Goal: Book appointment/travel/reservation

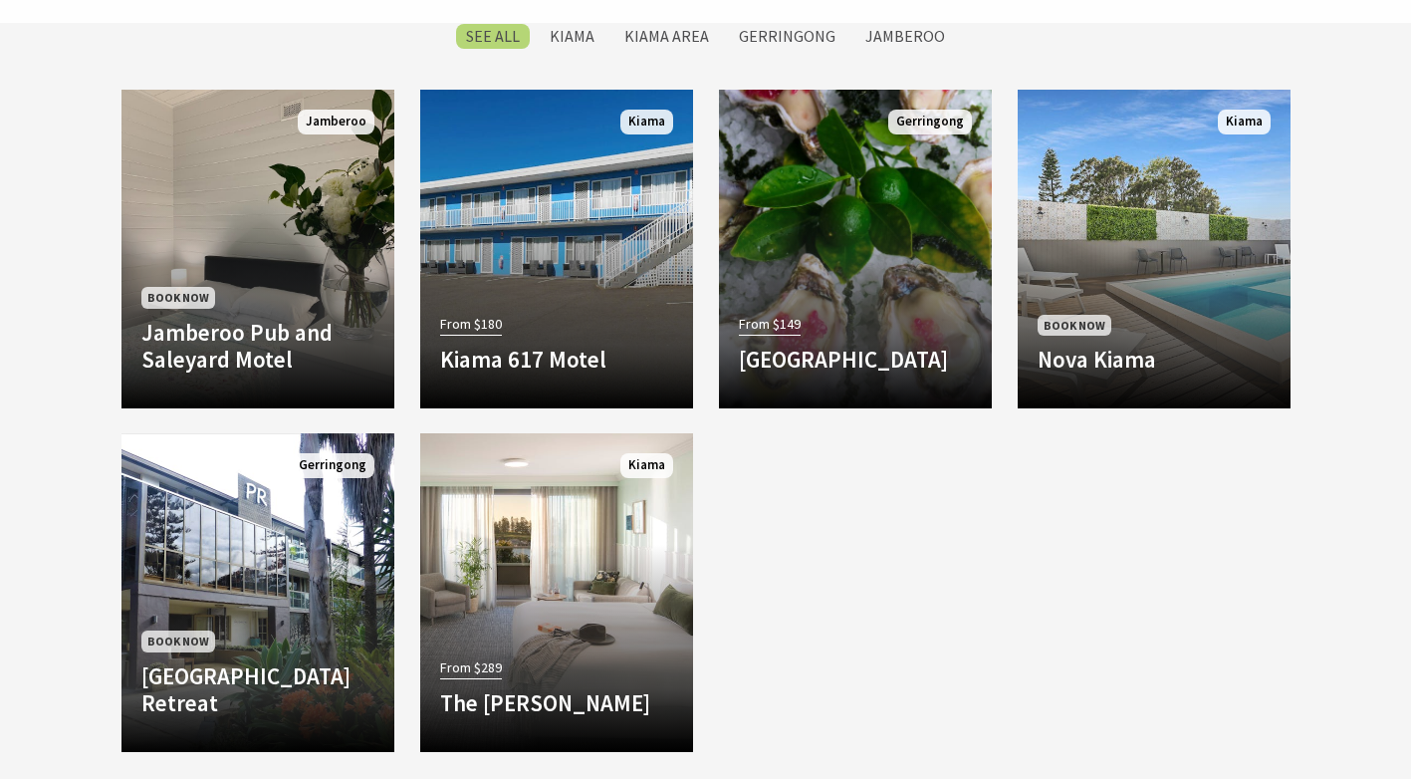
scroll to position [886, 0]
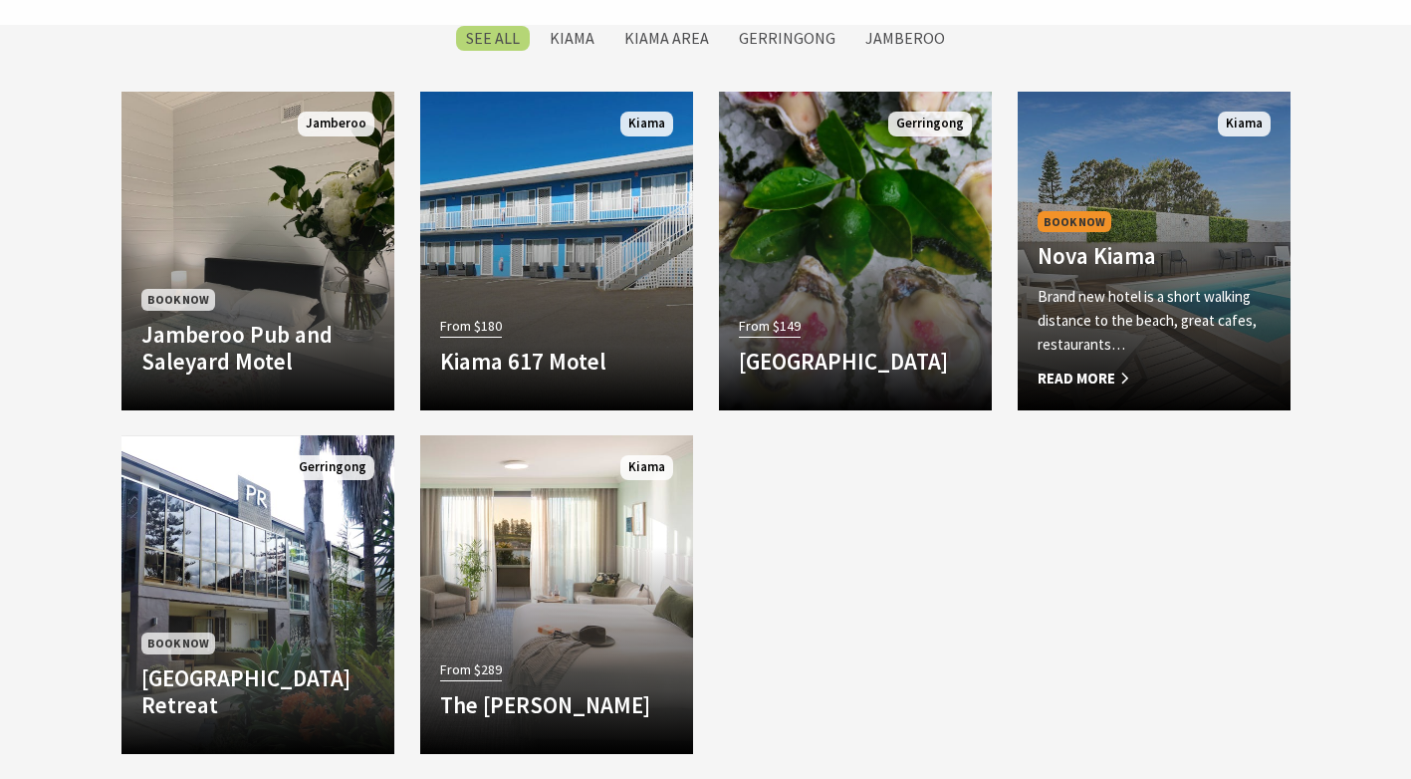
click at [1172, 384] on span "Read More" at bounding box center [1154, 378] width 233 height 24
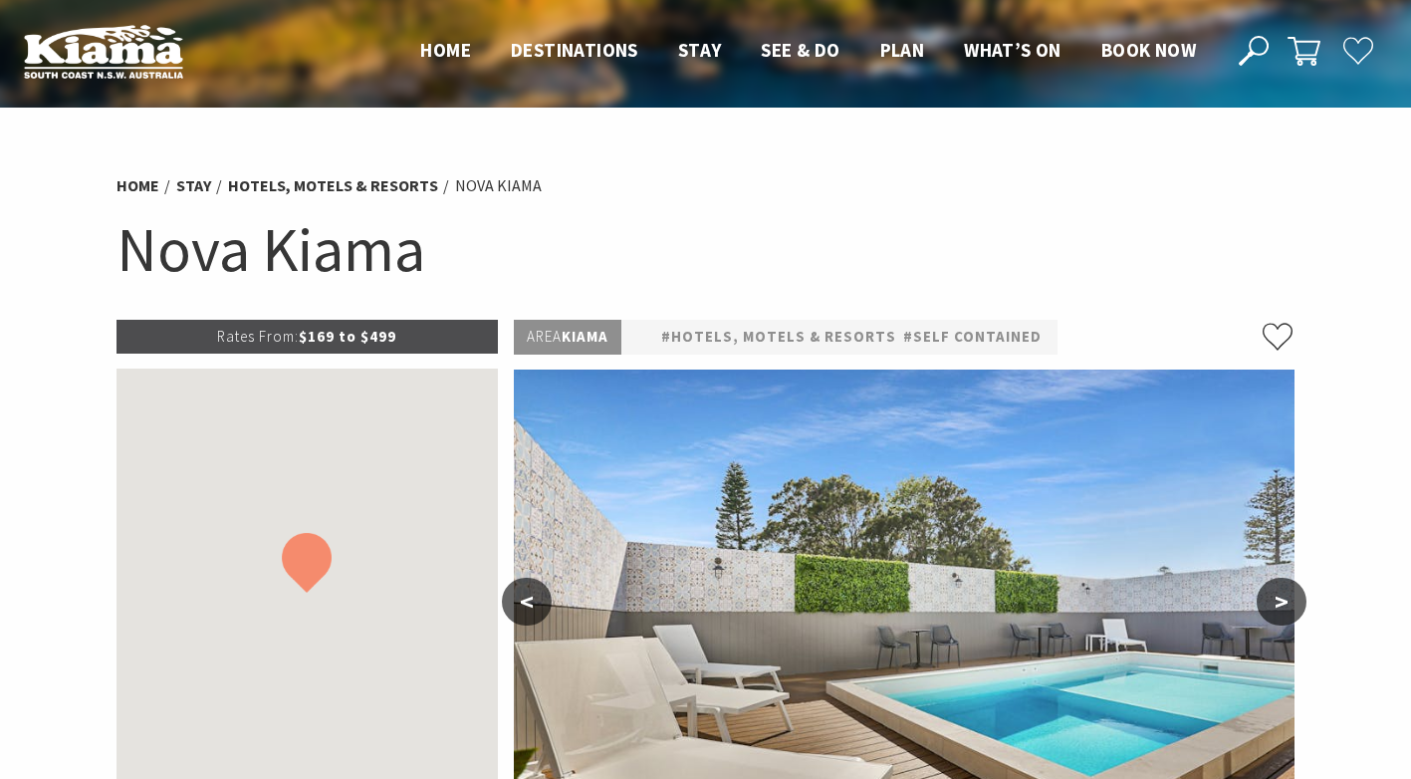
select select "3"
select select "2"
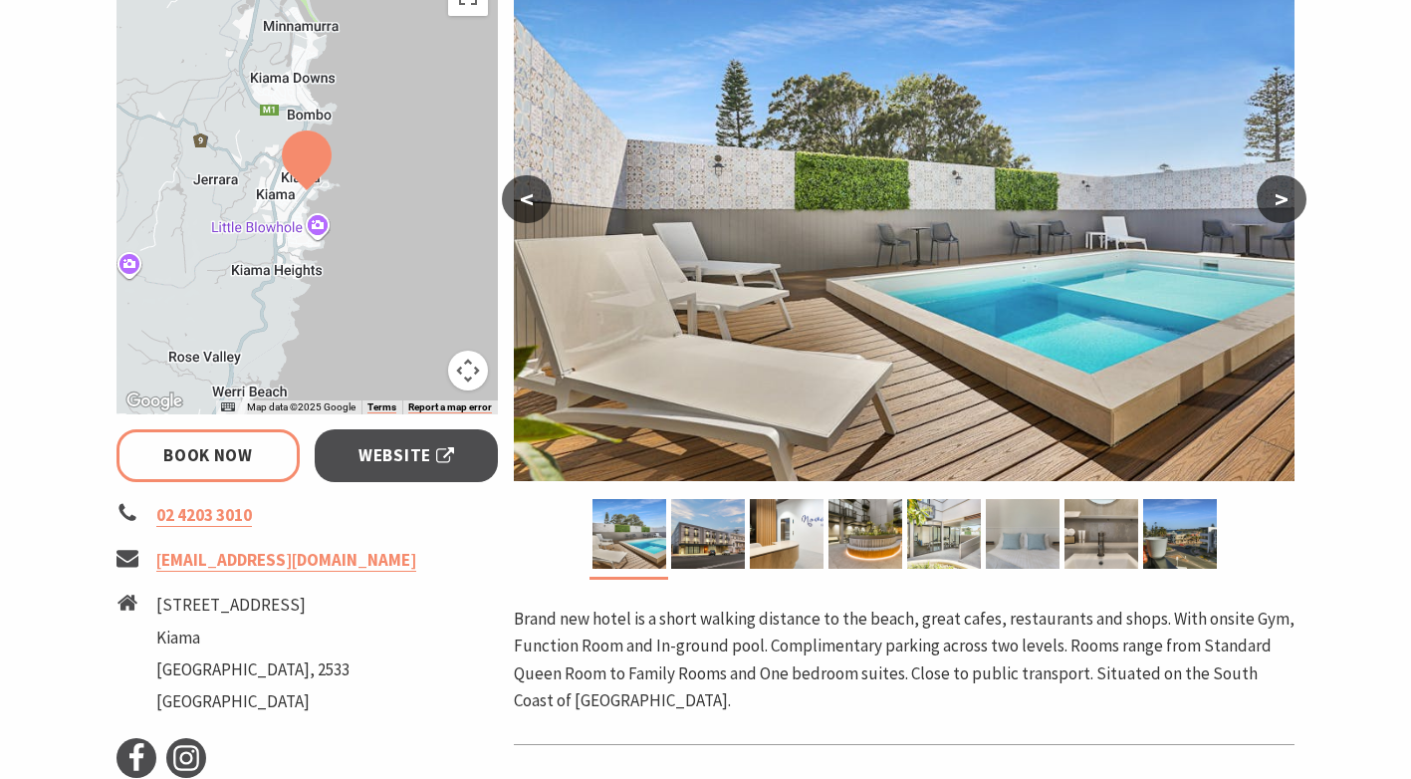
scroll to position [401, 0]
click at [1283, 201] on button ">" at bounding box center [1282, 200] width 50 height 48
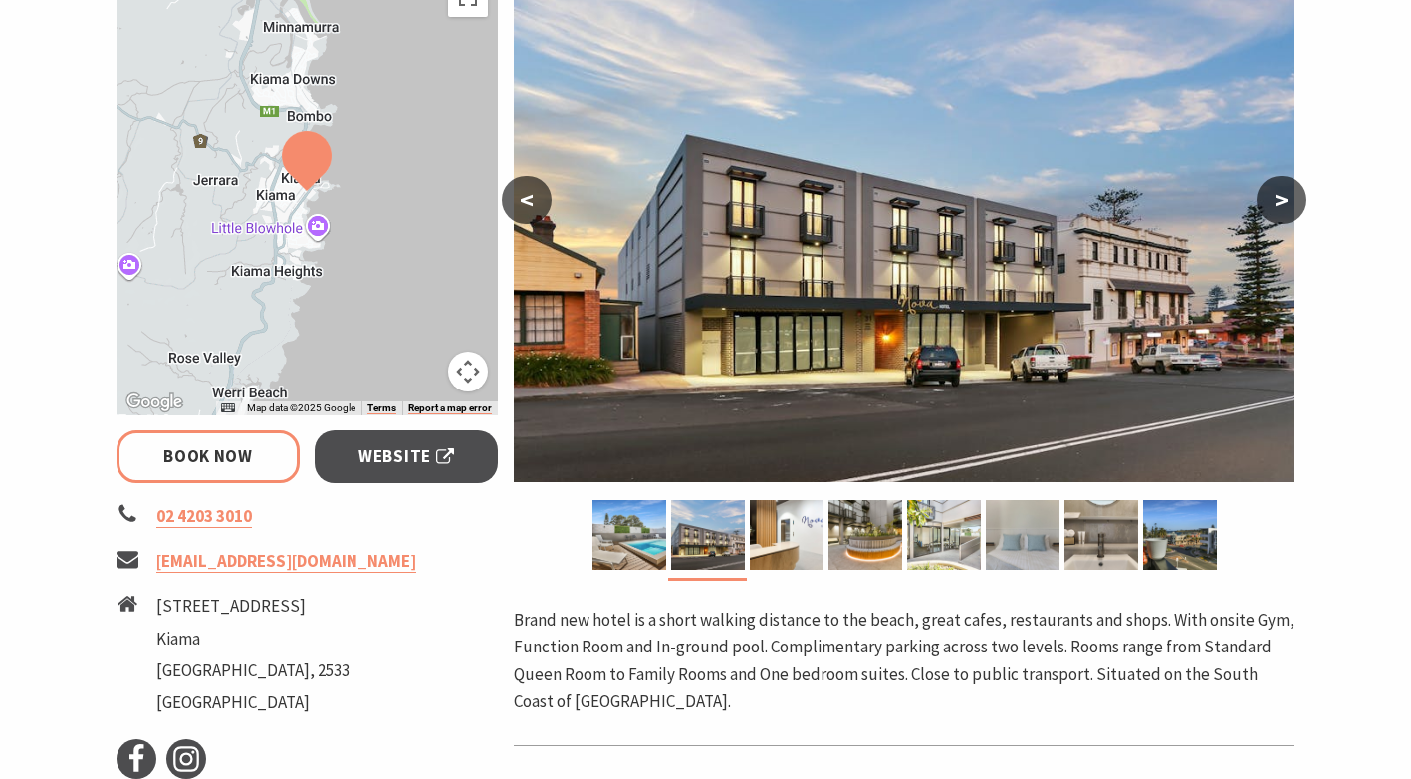
click at [1283, 201] on button ">" at bounding box center [1282, 200] width 50 height 48
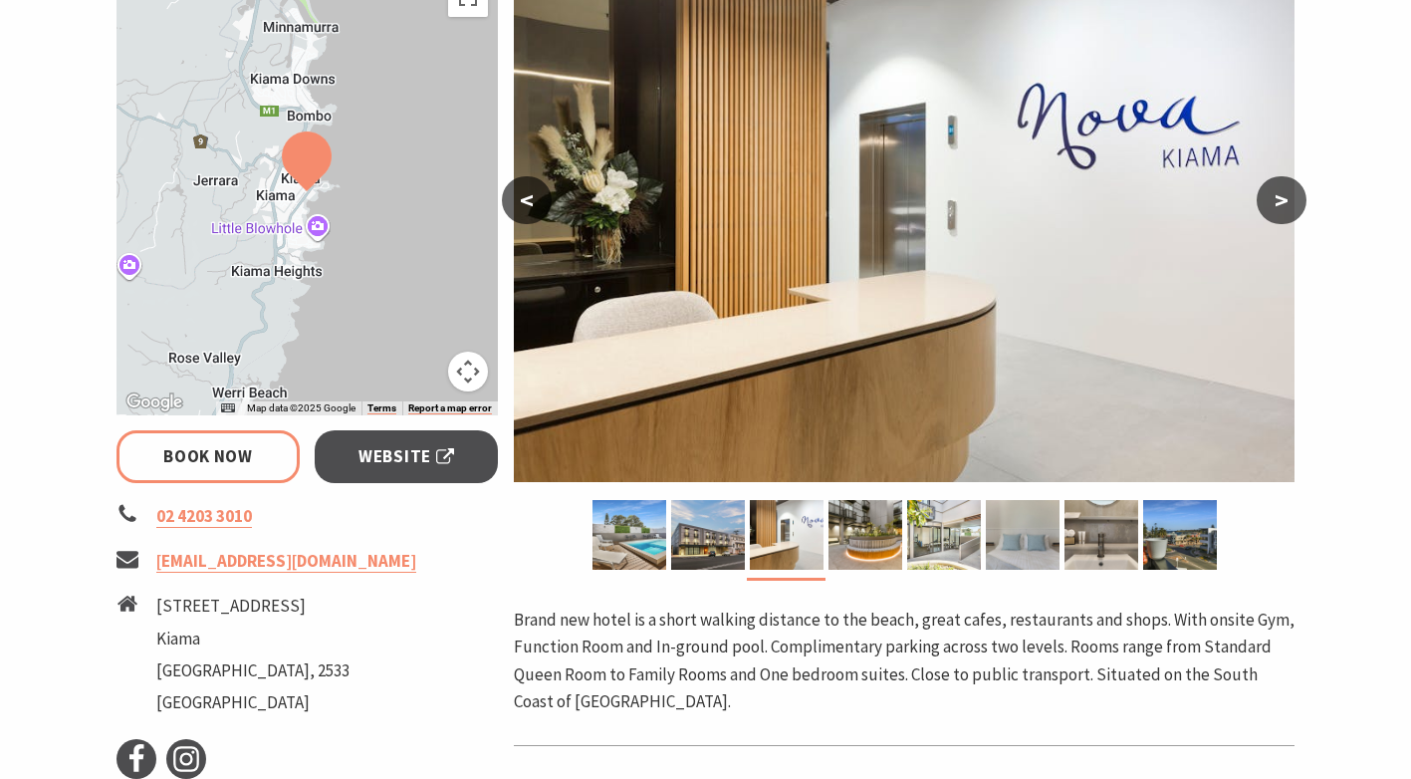
click at [1283, 201] on button ">" at bounding box center [1282, 200] width 50 height 48
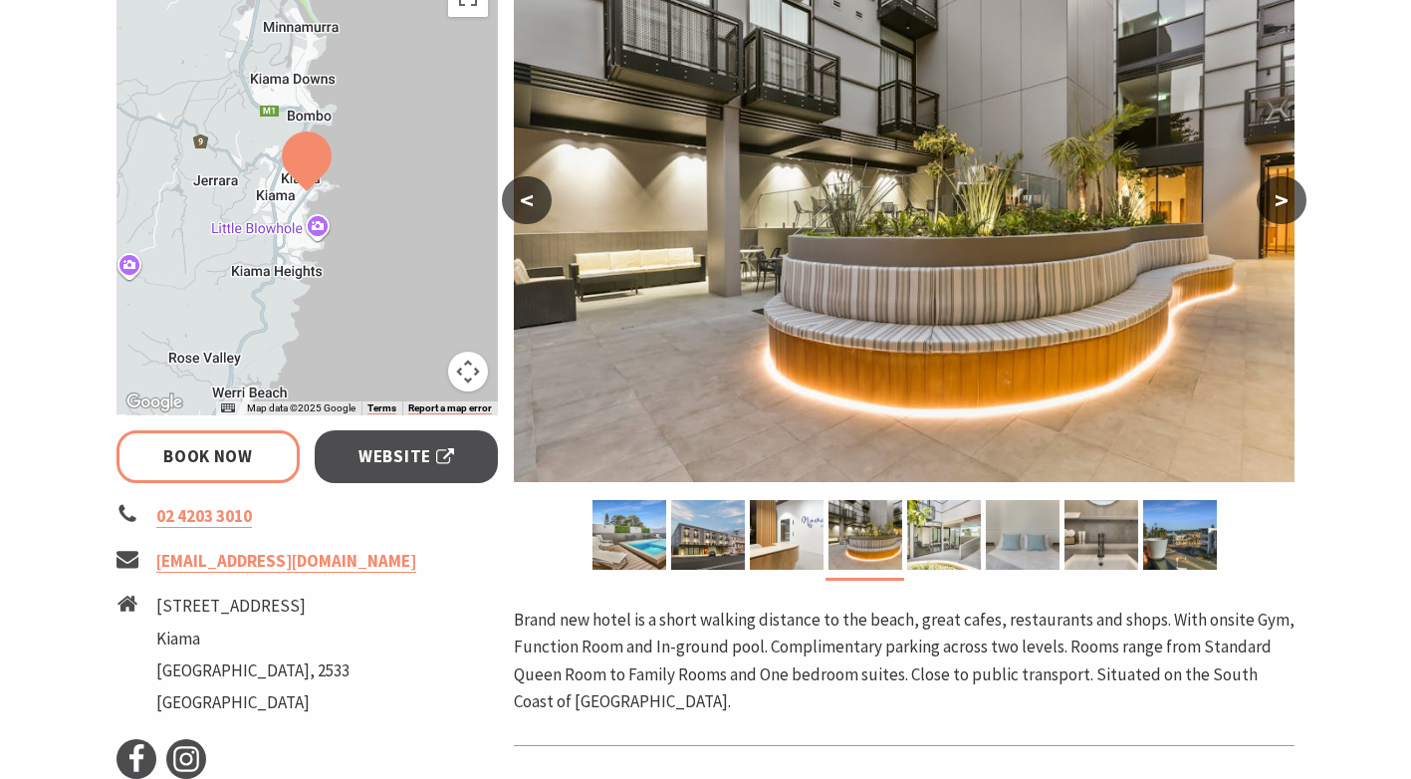
click at [1283, 201] on button ">" at bounding box center [1282, 200] width 50 height 48
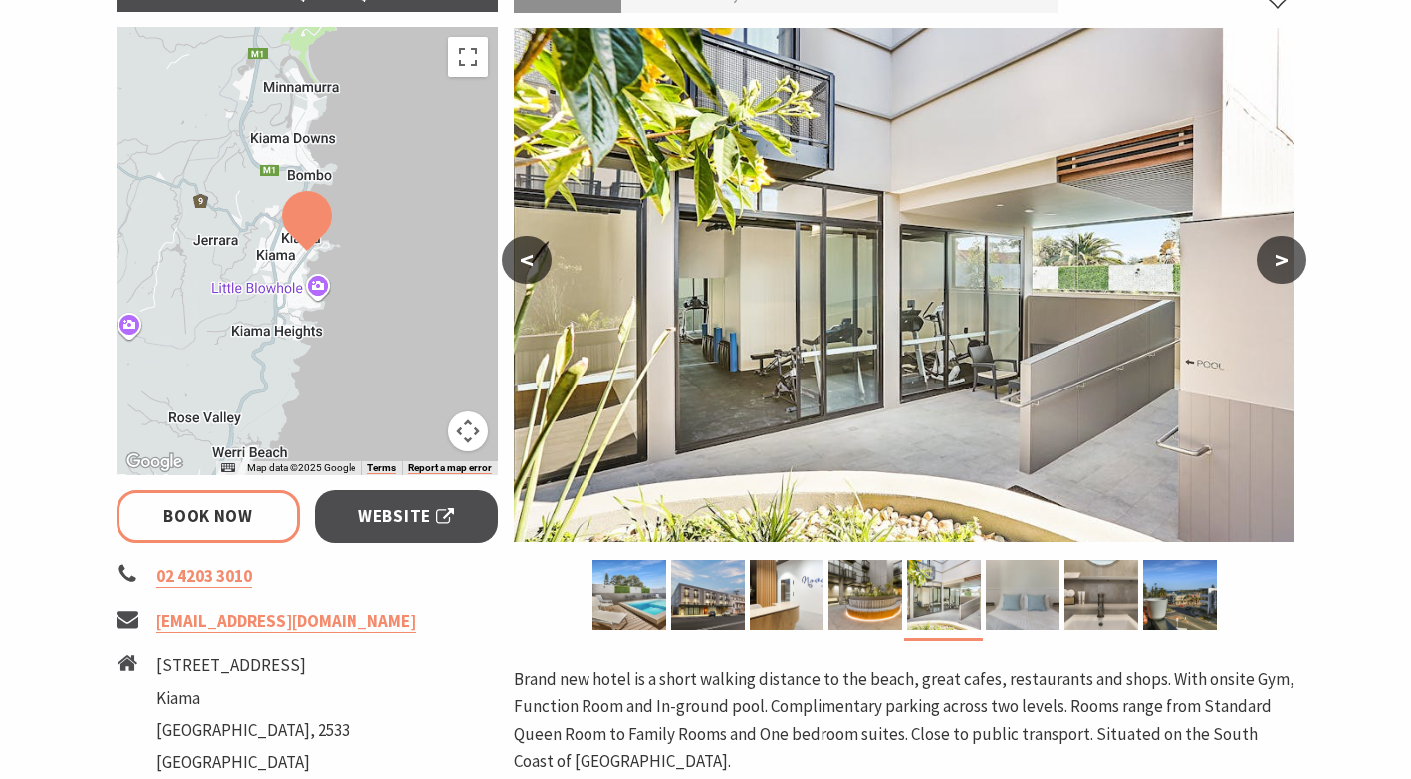
scroll to position [0, 0]
